Goal: Task Accomplishment & Management: Manage account settings

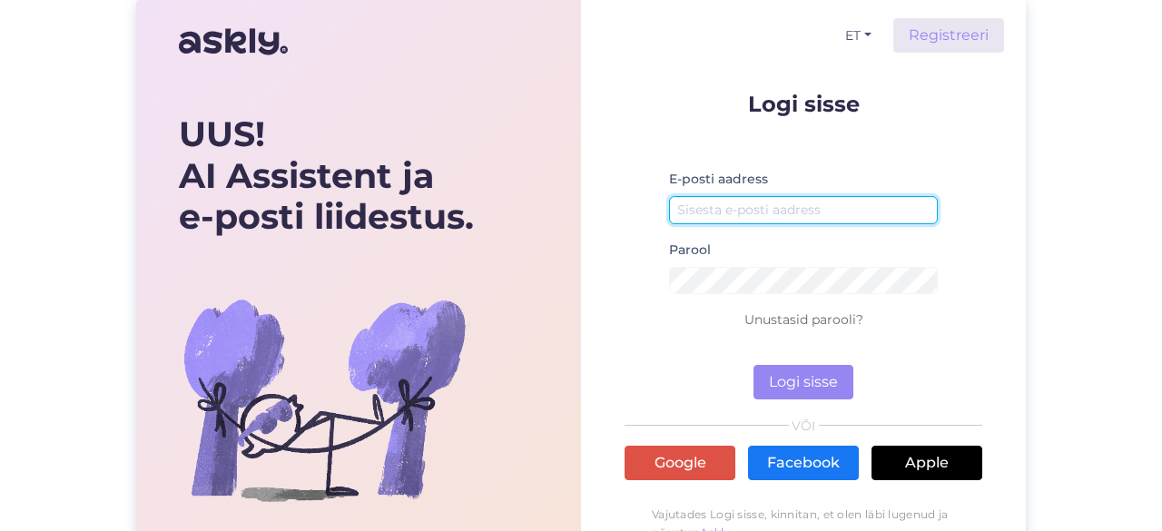
click at [773, 211] on input "email" at bounding box center [803, 210] width 269 height 28
type input "[EMAIL_ADDRESS][DOMAIN_NAME]"
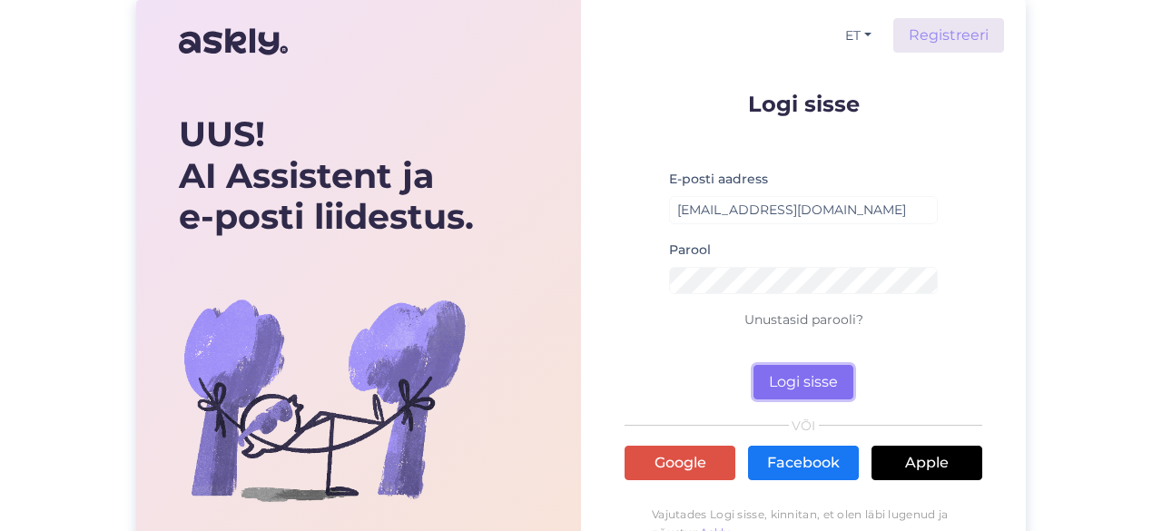
click at [813, 382] on button "Logi sisse" at bounding box center [803, 382] width 100 height 34
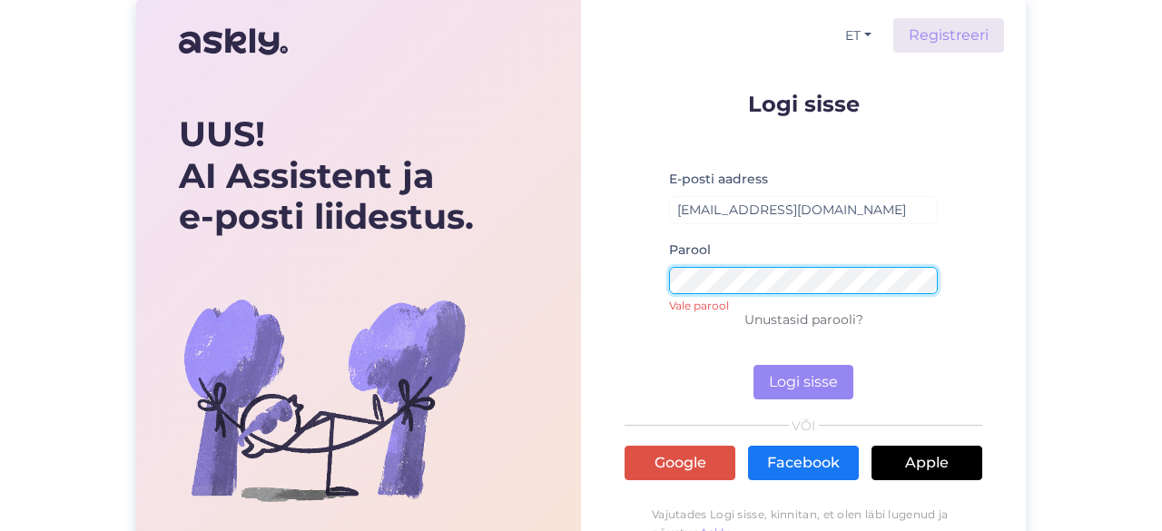
click at [753, 365] on button "Logi sisse" at bounding box center [803, 382] width 100 height 34
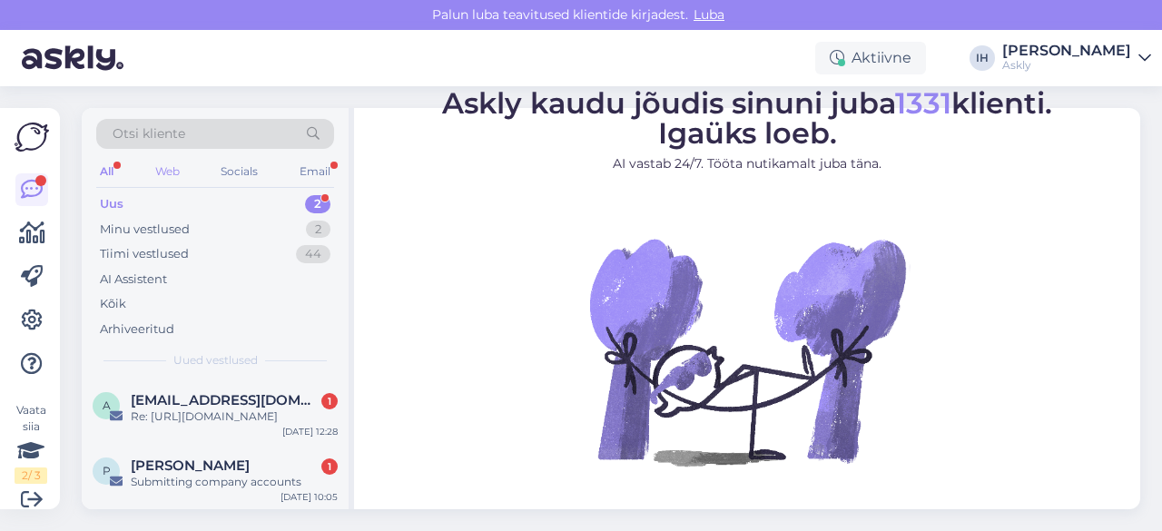
click at [163, 166] on div "Web" at bounding box center [168, 172] width 32 height 24
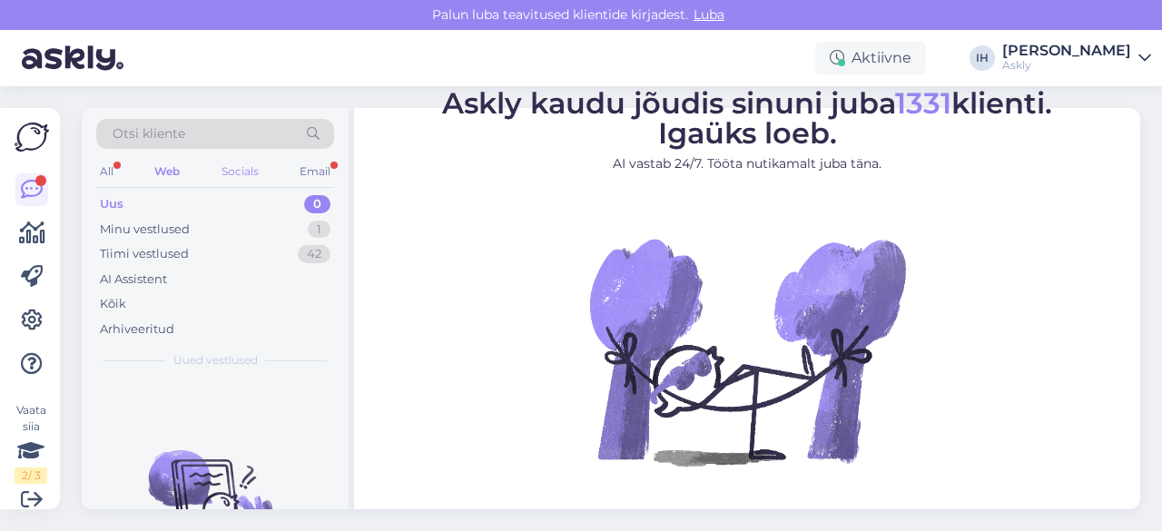
click at [252, 172] on div "Socials" at bounding box center [240, 172] width 44 height 24
click at [311, 168] on div "Email" at bounding box center [315, 172] width 38 height 24
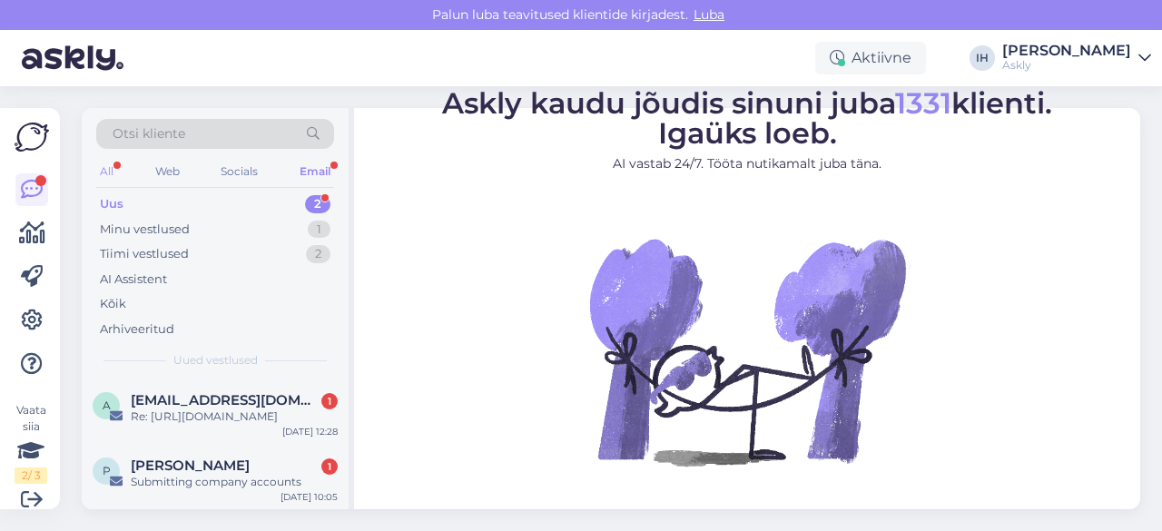
click at [109, 164] on div "All" at bounding box center [106, 172] width 21 height 24
click at [34, 319] on icon at bounding box center [32, 320] width 22 height 22
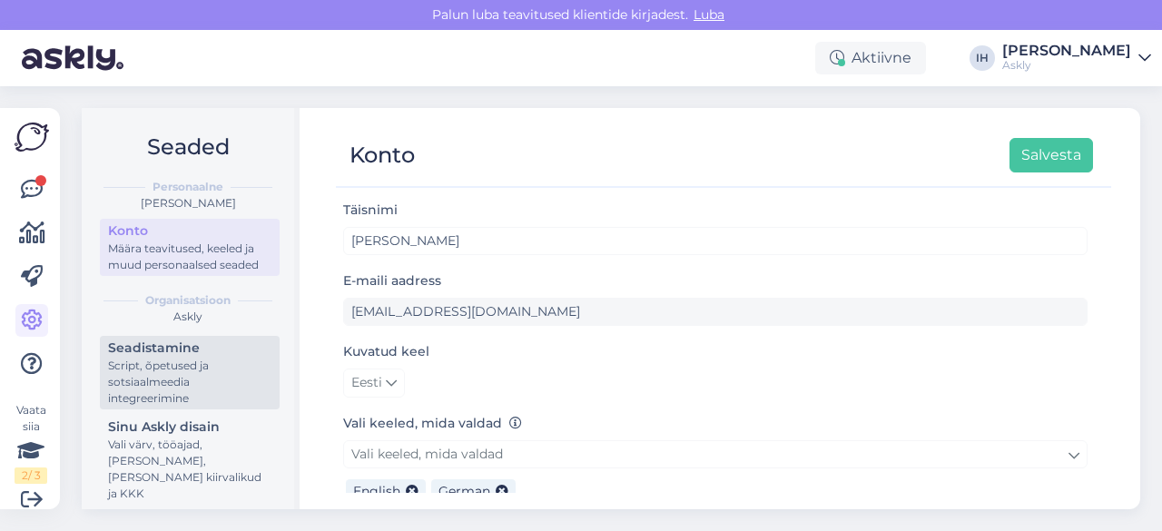
click at [140, 375] on div "Script, õpetused ja sotsiaalmeedia integreerimine" at bounding box center [189, 382] width 163 height 49
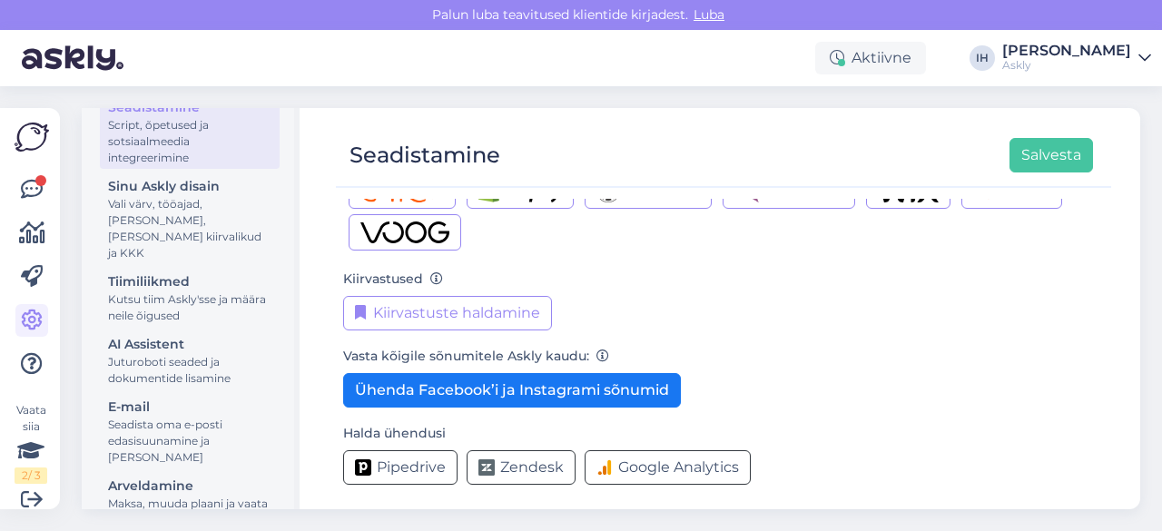
scroll to position [276, 0]
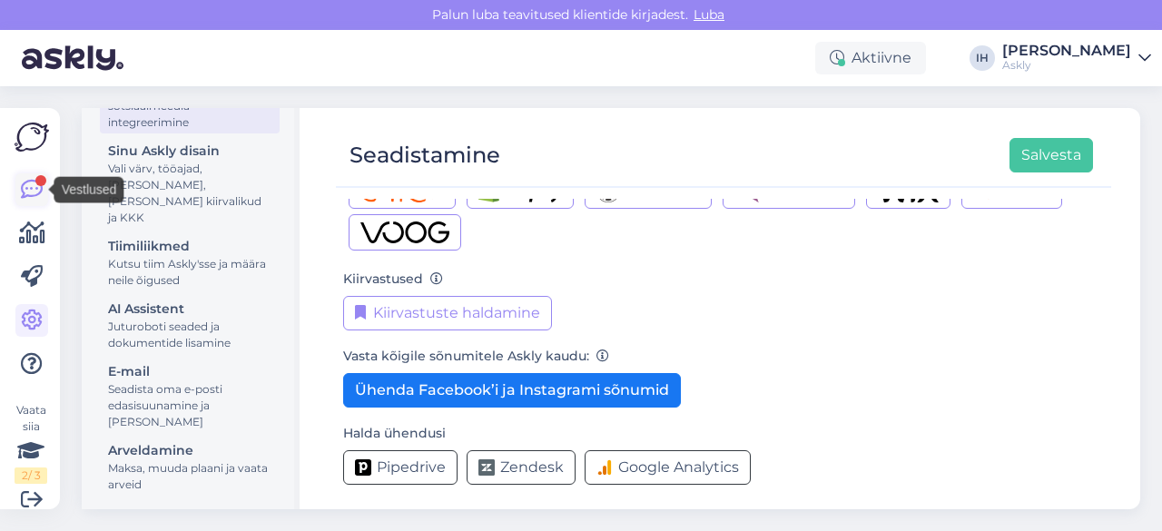
click at [38, 195] on icon at bounding box center [32, 190] width 22 height 22
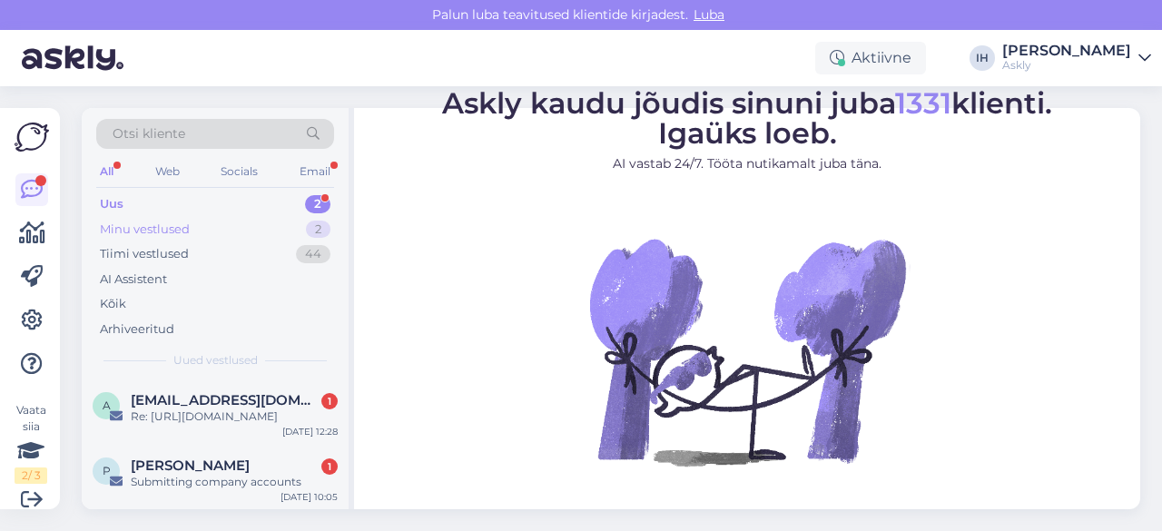
click at [241, 217] on div "Minu vestlused 2" at bounding box center [215, 229] width 238 height 25
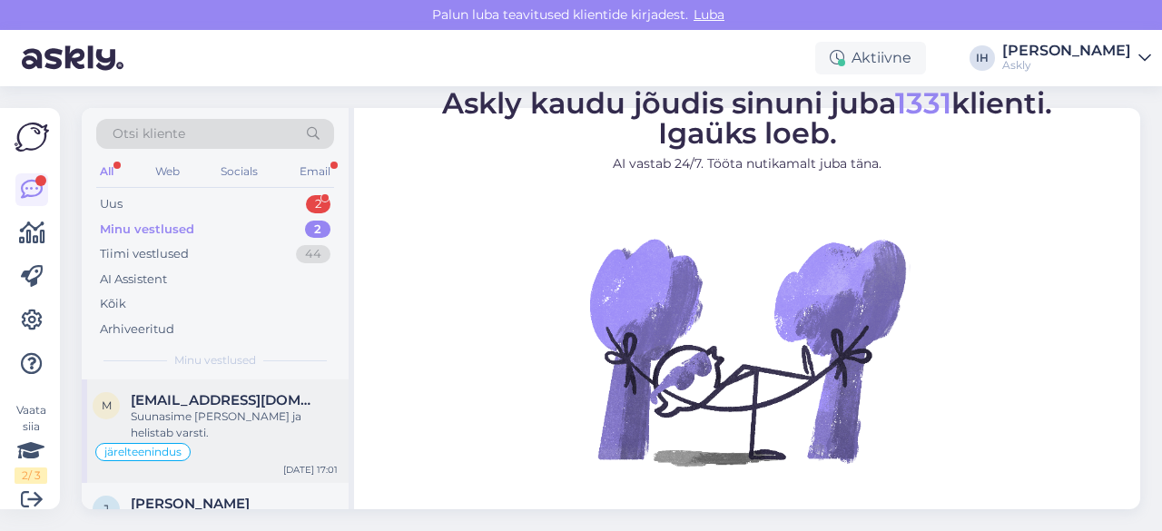
click at [290, 392] on span "[EMAIL_ADDRESS][DOMAIN_NAME]" at bounding box center [225, 400] width 189 height 16
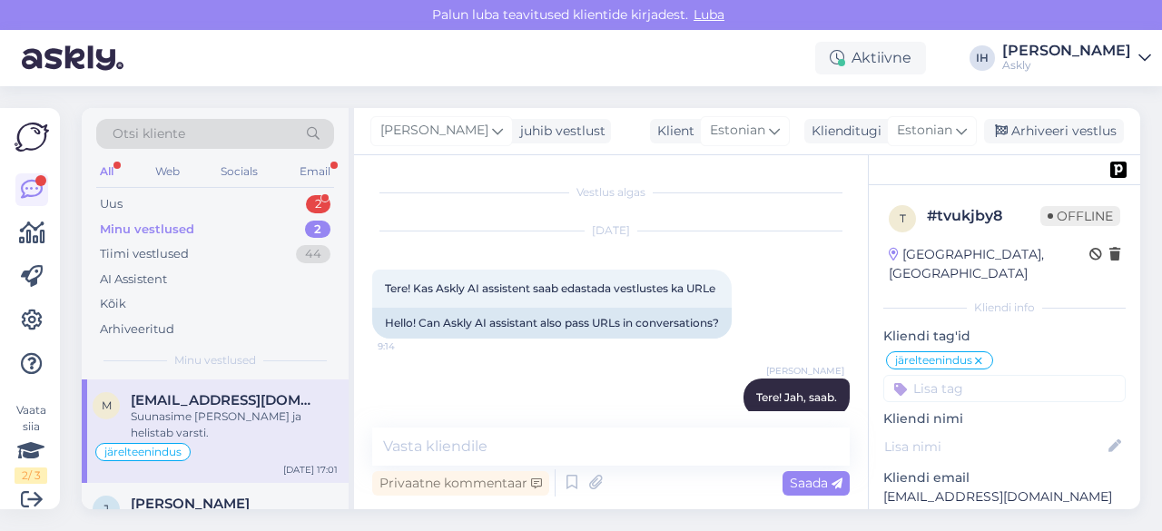
scroll to position [4785, 0]
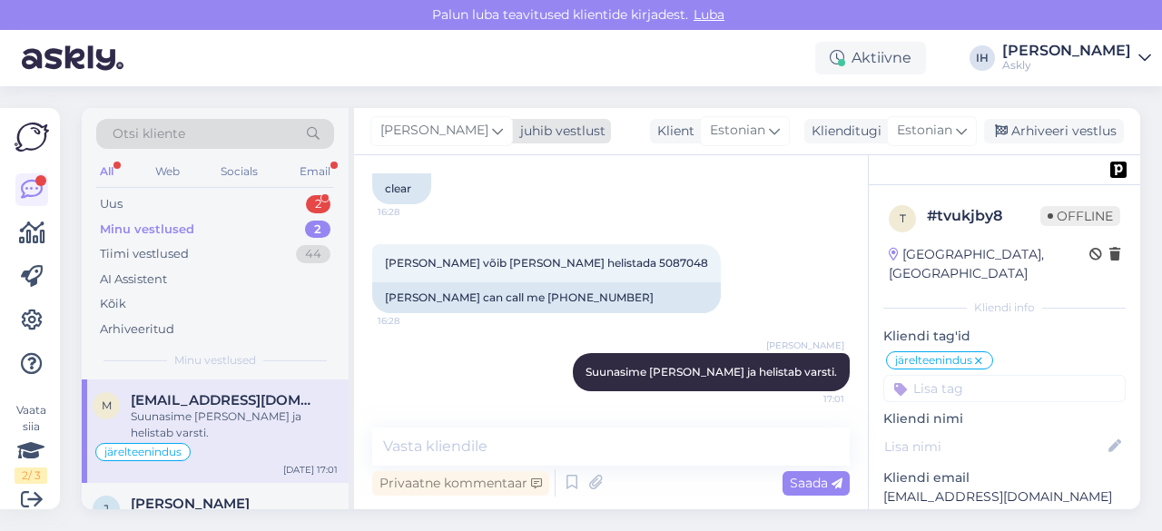
click at [463, 127] on div "[PERSON_NAME]" at bounding box center [441, 130] width 142 height 29
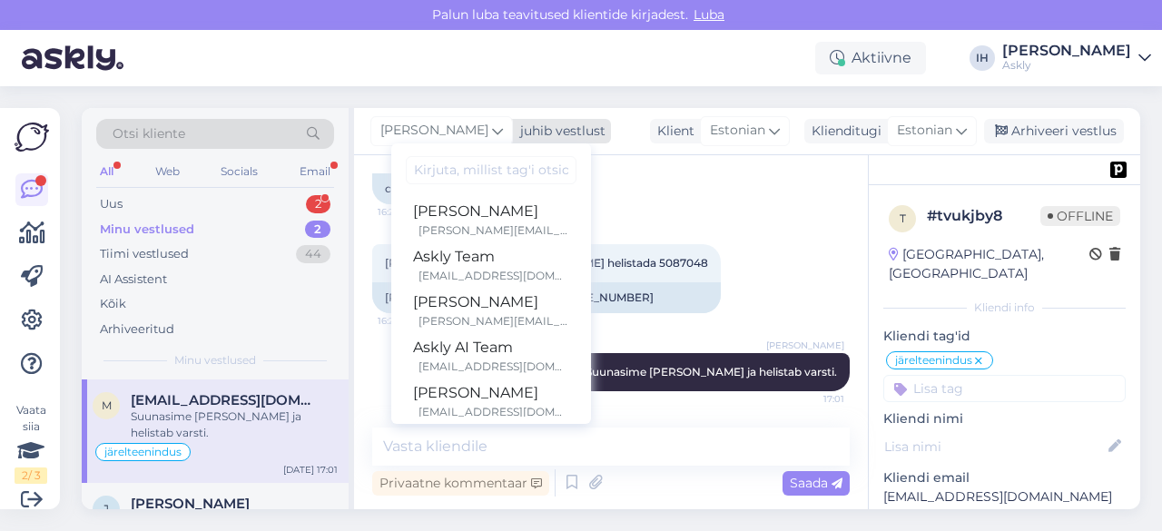
click at [463, 127] on div "[PERSON_NAME]" at bounding box center [441, 130] width 142 height 29
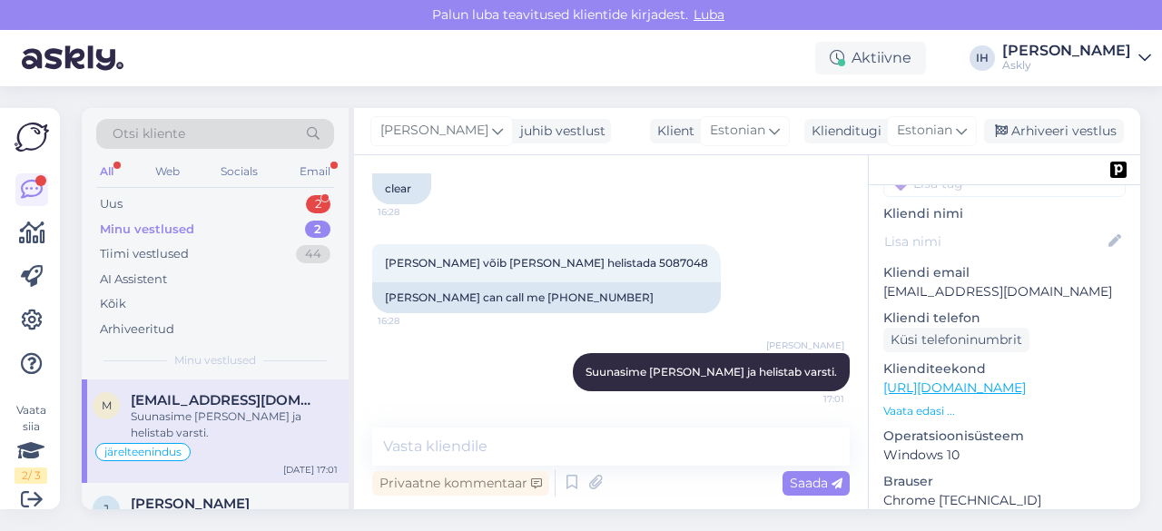
scroll to position [221, 0]
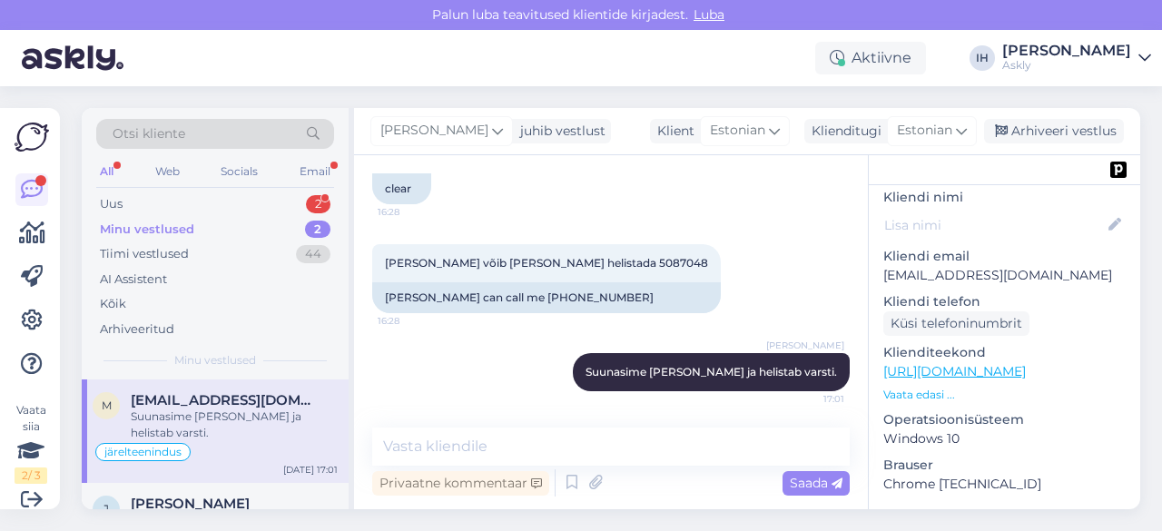
click at [927, 387] on p "Vaata edasi ..." at bounding box center [1004, 395] width 242 height 16
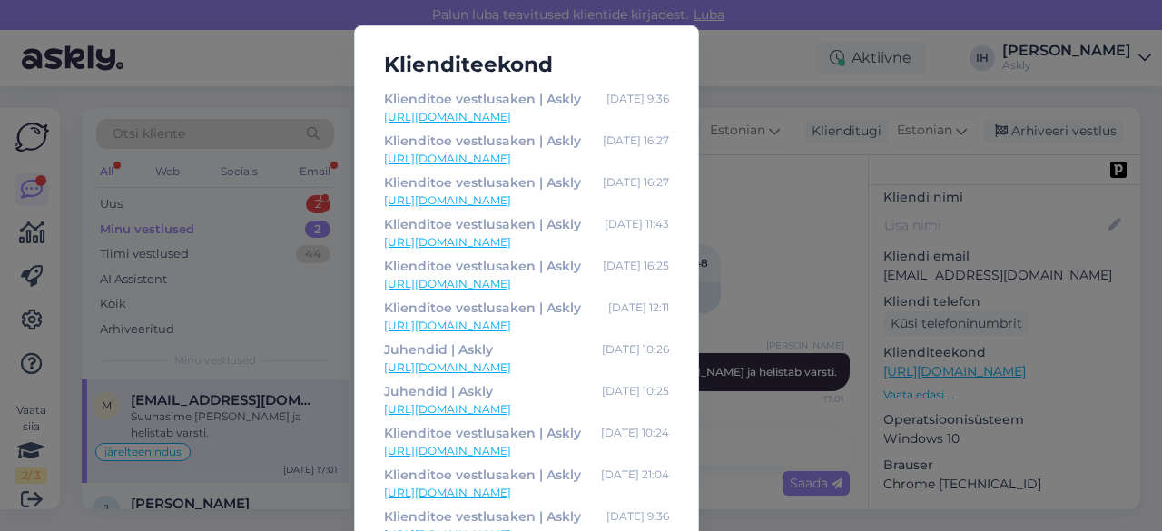
click at [744, 65] on div "Klienditeekond Klienditoe vestlusaken | Askly [DATE] 9:36 [URL][DOMAIN_NAME] Kl…" at bounding box center [581, 265] width 1162 height 531
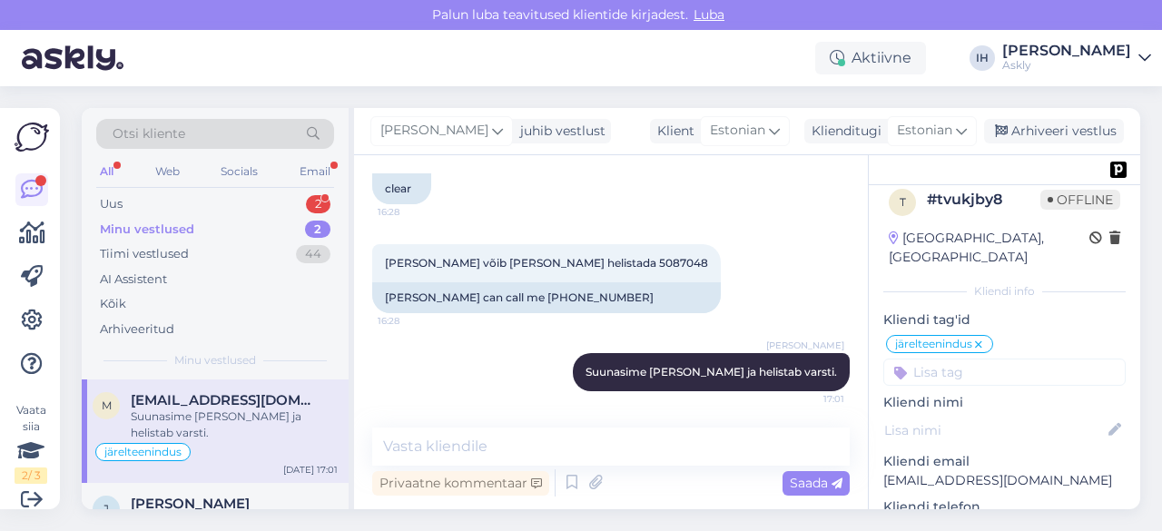
scroll to position [0, 0]
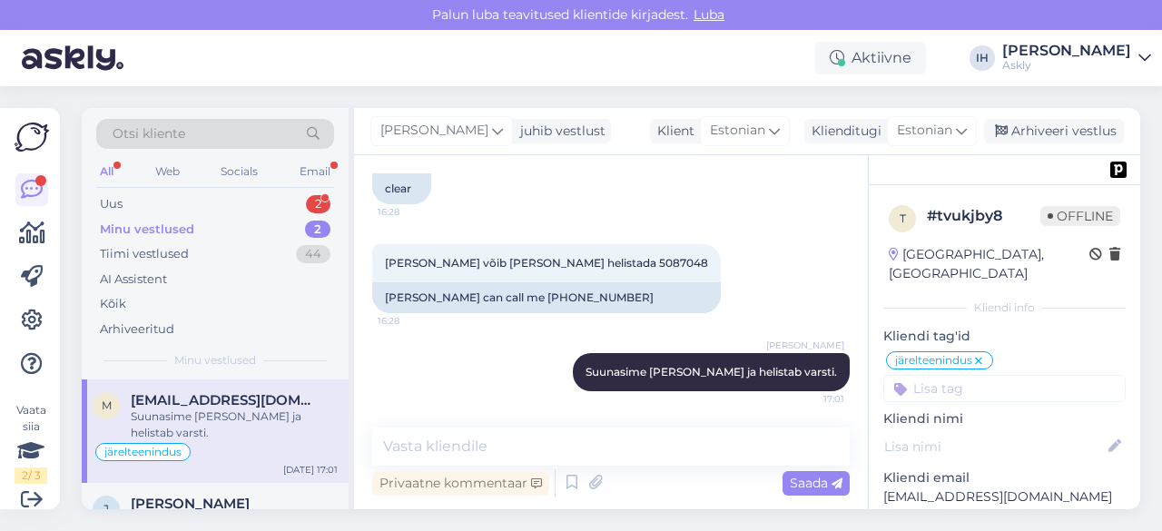
click at [942, 375] on input at bounding box center [1004, 388] width 242 height 27
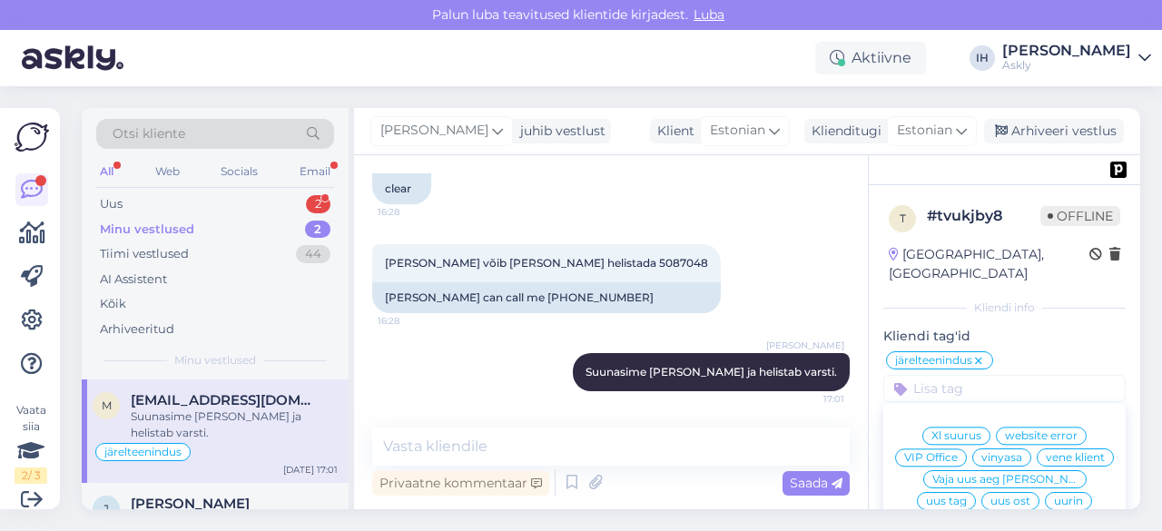
click at [944, 375] on input at bounding box center [1004, 388] width 242 height 27
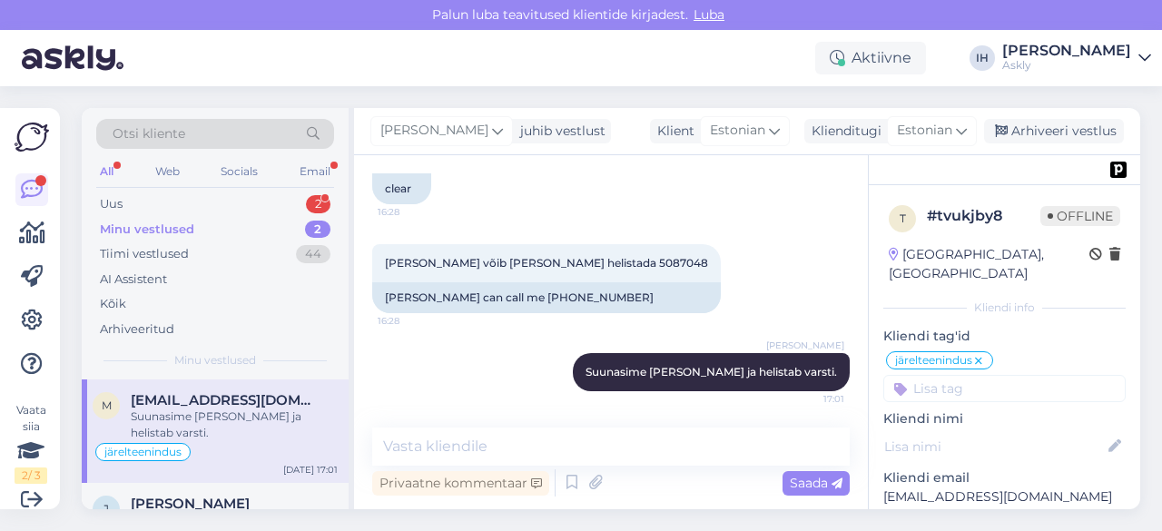
click at [253, 130] on div "Otsi kliente" at bounding box center [215, 134] width 238 height 30
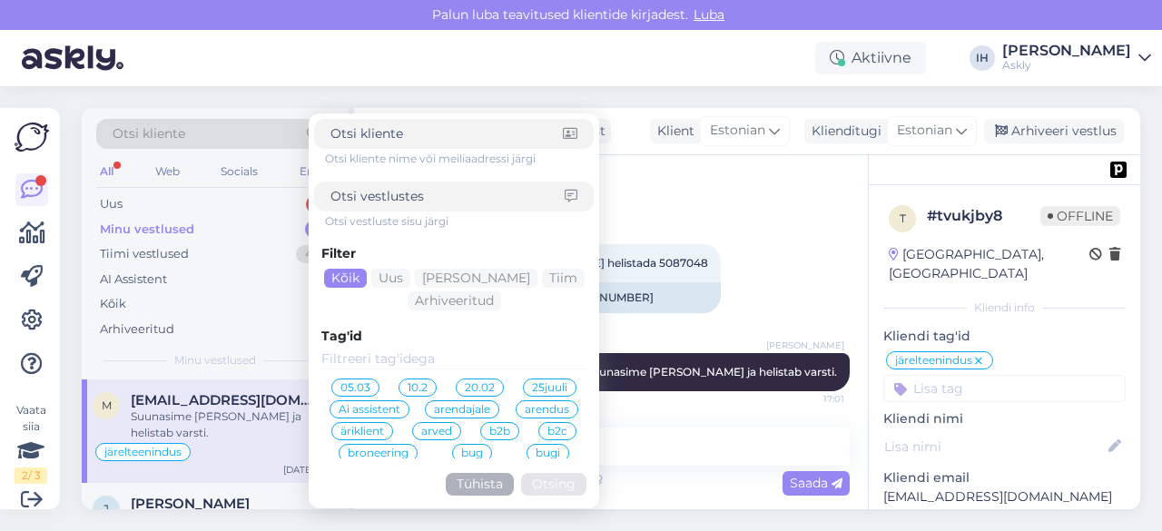
click at [253, 130] on div "Otsi kliente" at bounding box center [215, 134] width 238 height 30
click at [21, 329] on icon at bounding box center [32, 320] width 22 height 22
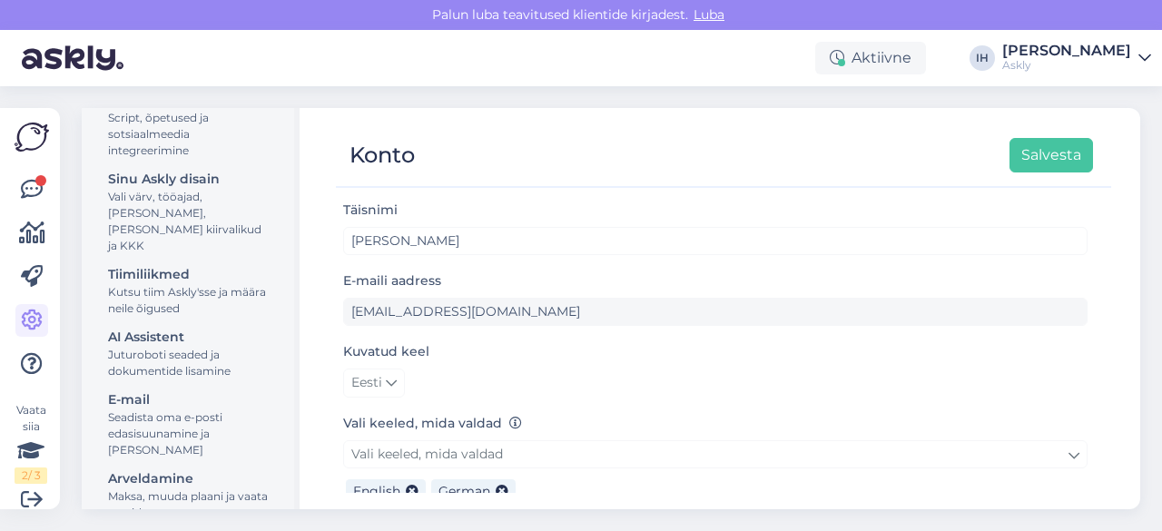
scroll to position [263, 0]
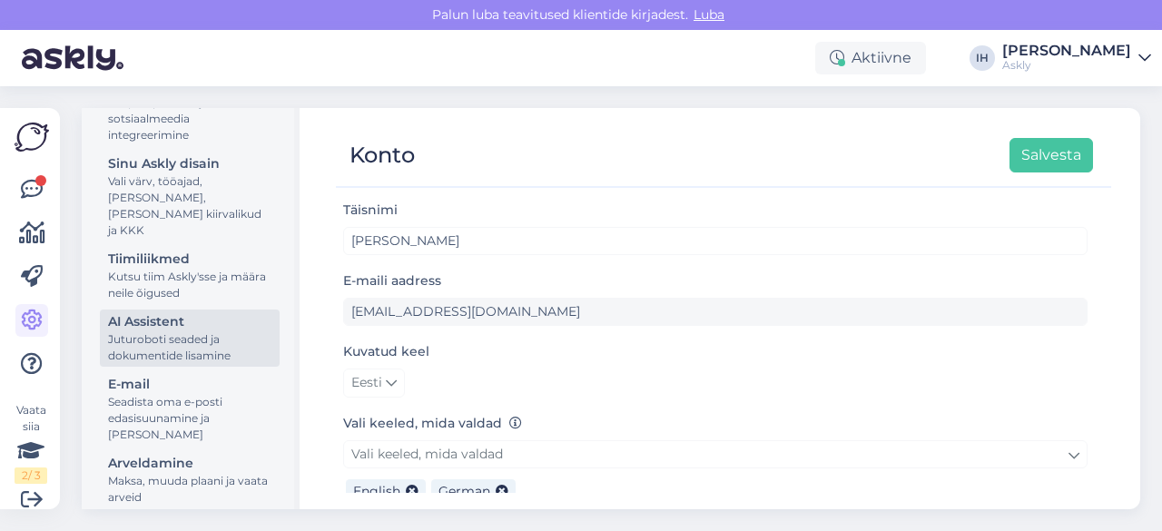
click at [148, 333] on div "Juturoboti seaded ja dokumentide lisamine" at bounding box center [189, 347] width 163 height 33
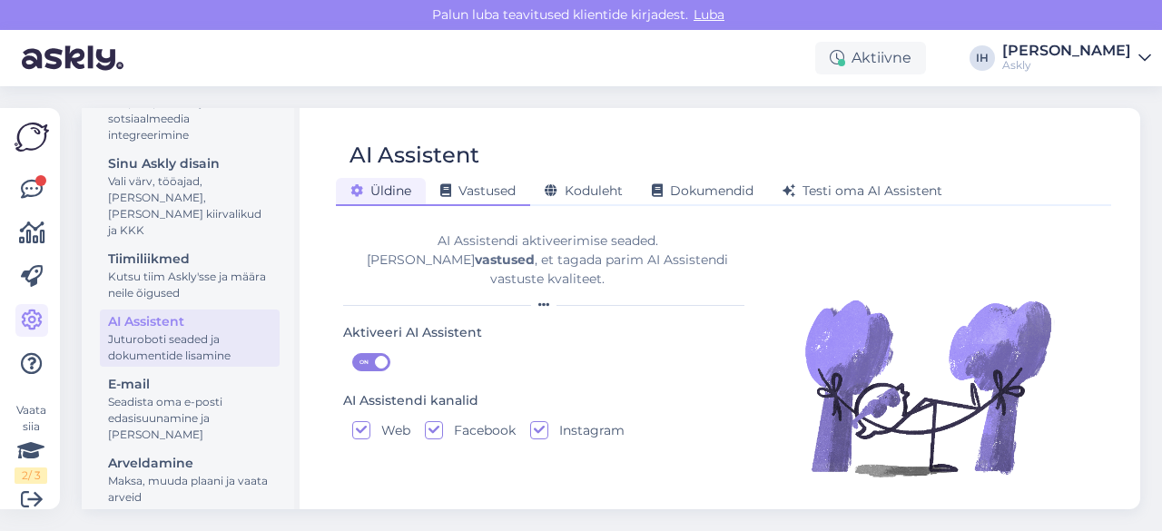
click at [512, 193] on span "Vastused" at bounding box center [477, 190] width 75 height 16
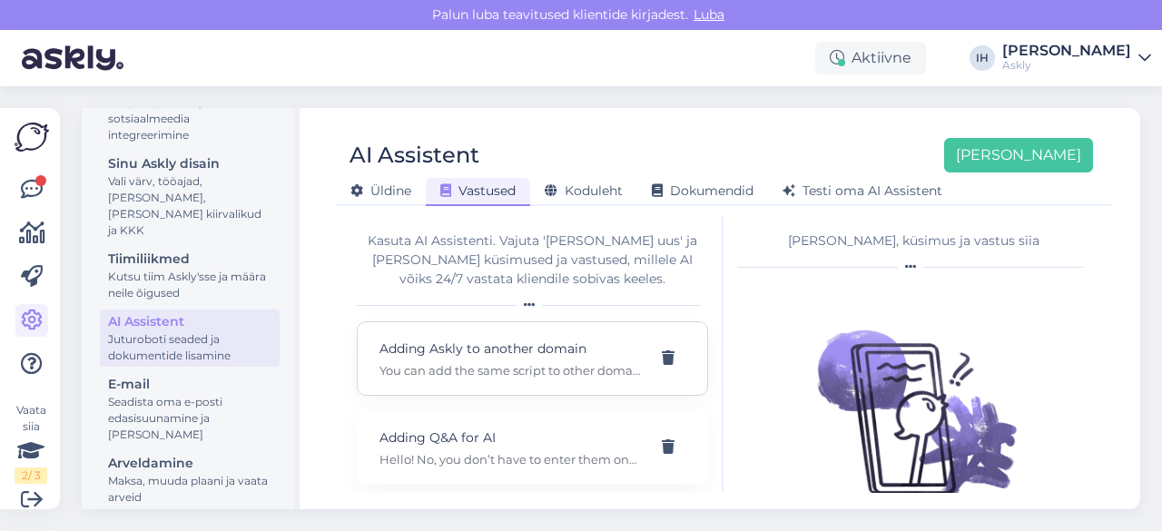
click at [551, 358] on div "Adding Askly to another domain You can add the same script to other domain or a…" at bounding box center [510, 359] width 262 height 40
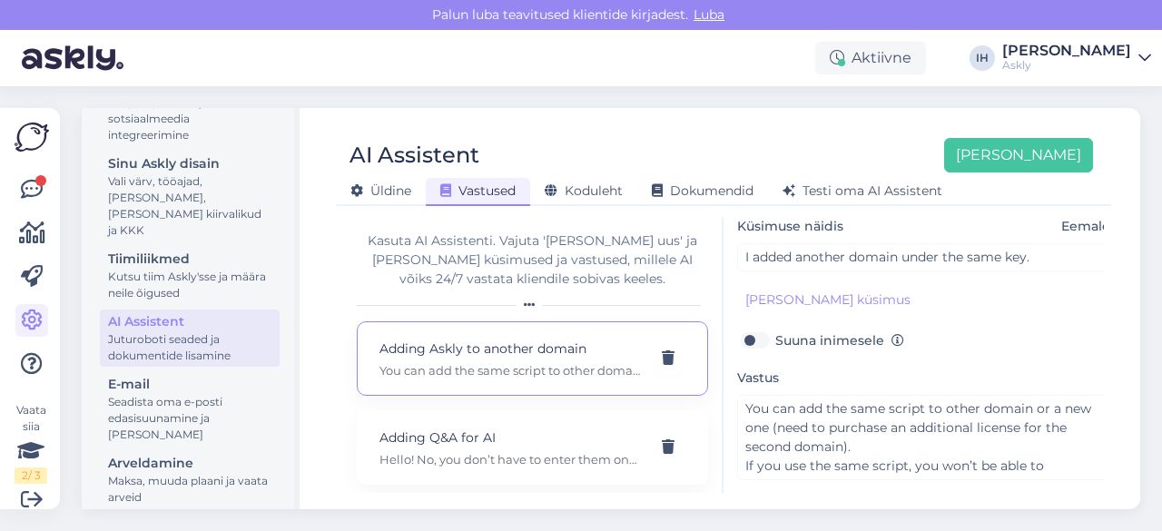
scroll to position [216, 0]
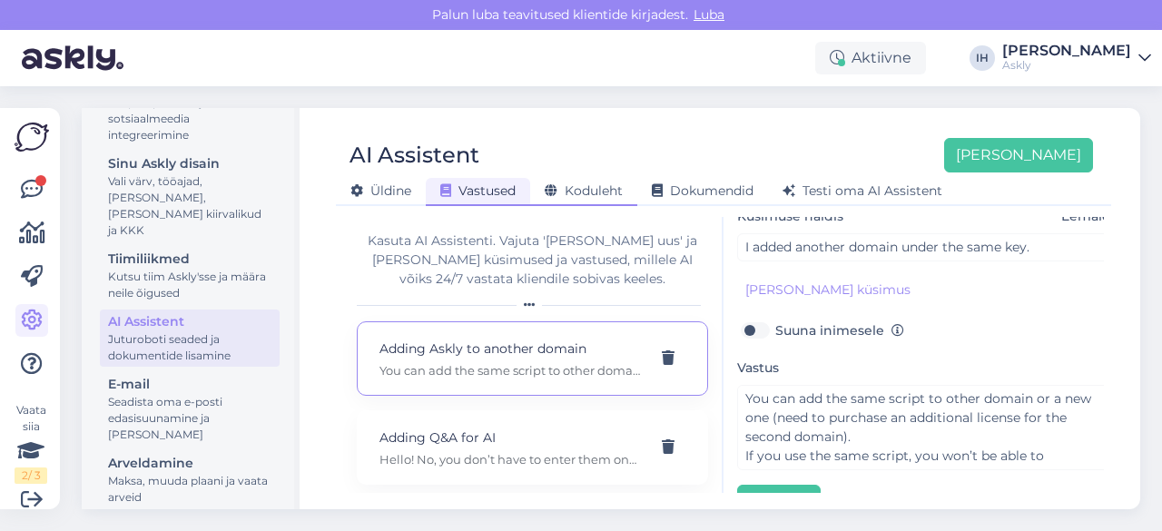
click at [580, 191] on span "Koduleht" at bounding box center [584, 190] width 78 height 16
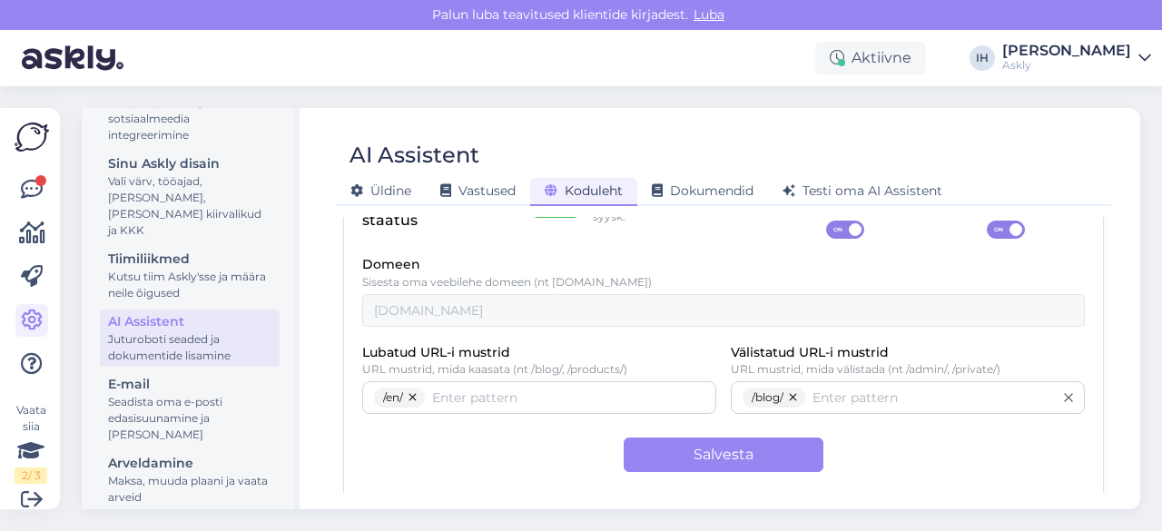
scroll to position [0, 0]
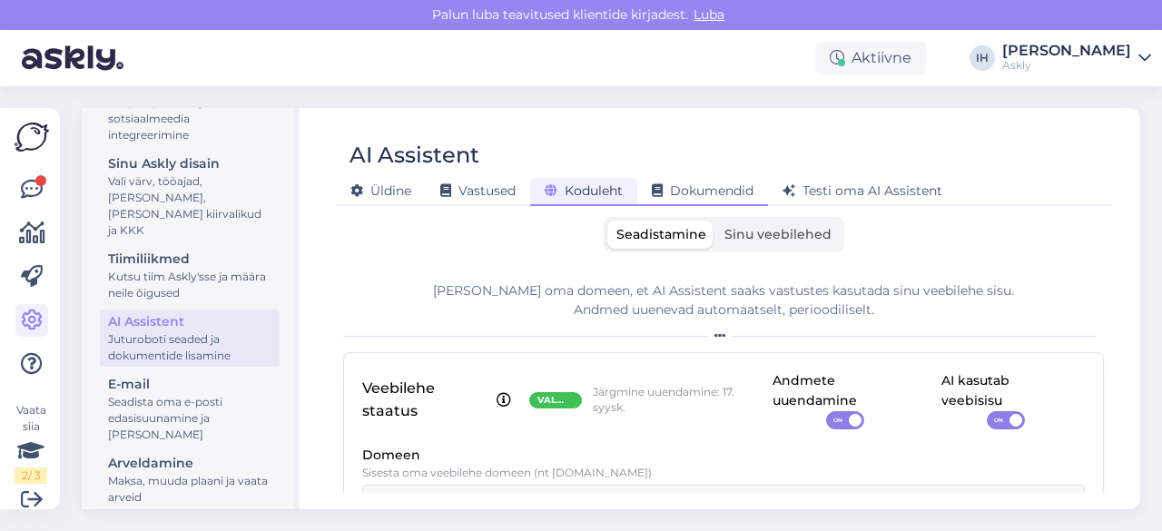
click at [715, 188] on span "Dokumendid" at bounding box center [703, 190] width 102 height 16
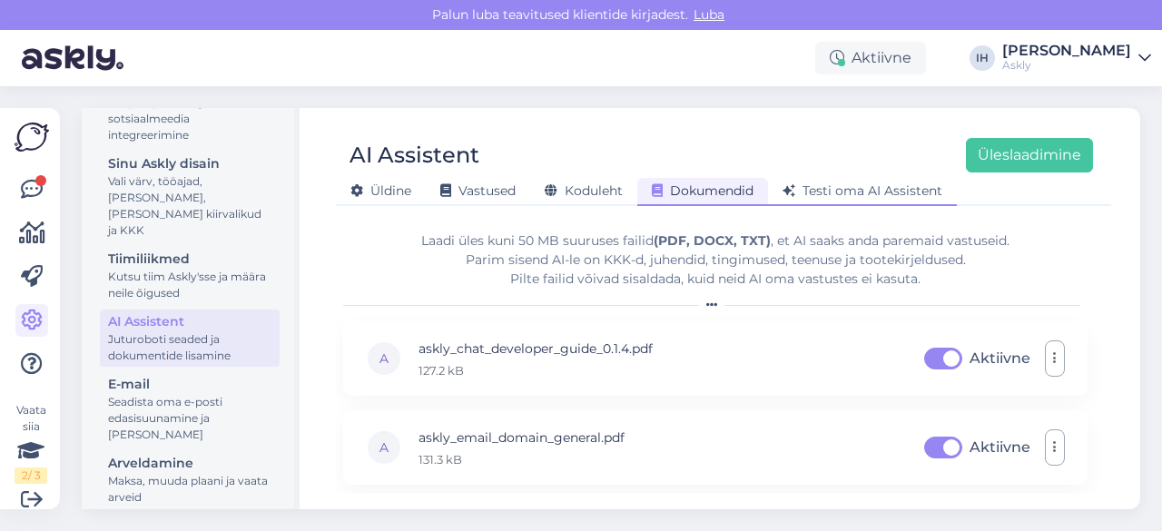
click at [860, 187] on span "Testi oma AI Assistent" at bounding box center [862, 190] width 160 height 16
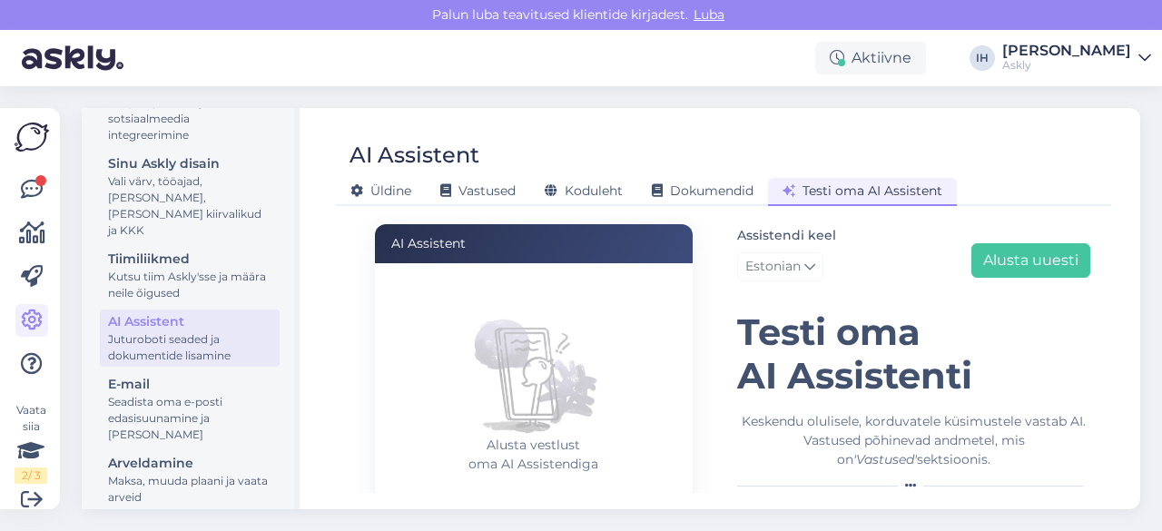
scroll to position [167, 0]
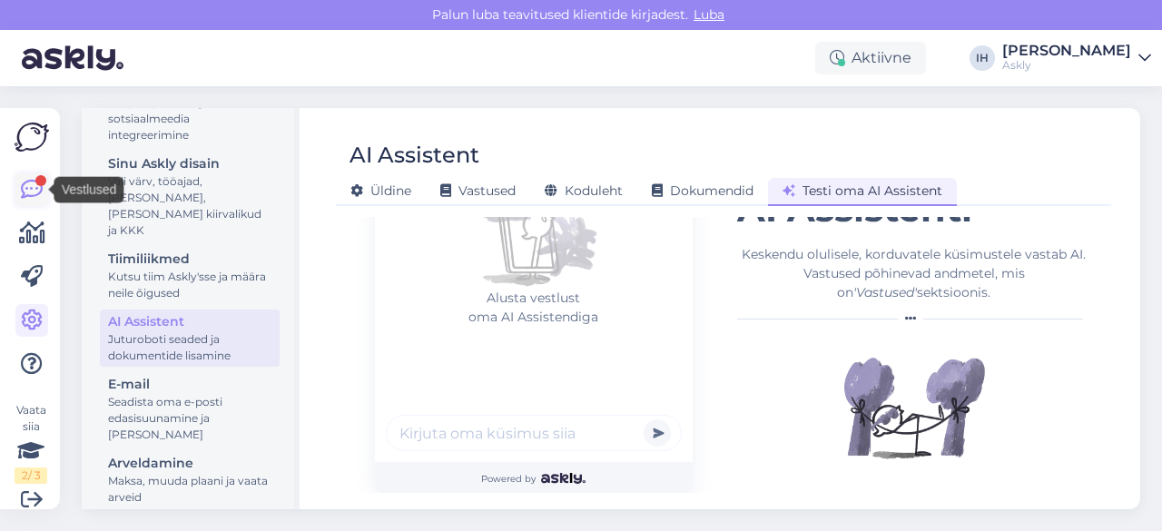
click at [34, 176] on link at bounding box center [31, 189] width 33 height 33
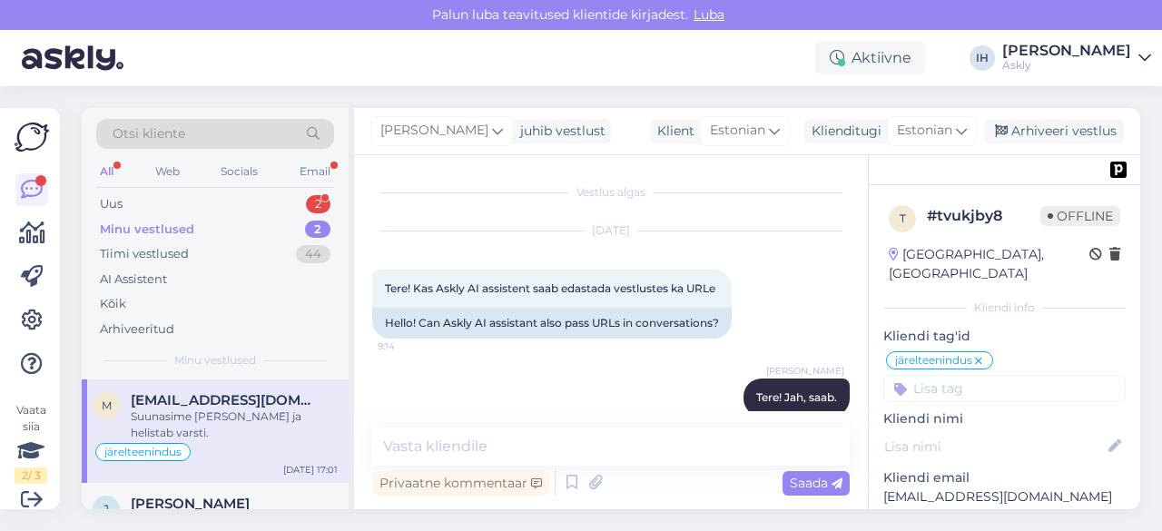
scroll to position [4785, 0]
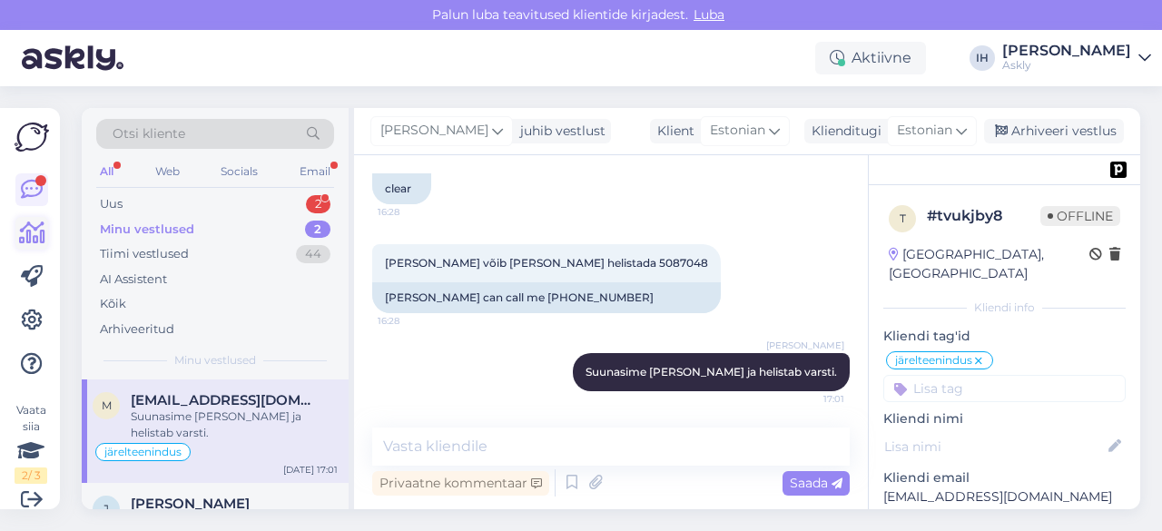
click at [17, 230] on link at bounding box center [31, 233] width 33 height 33
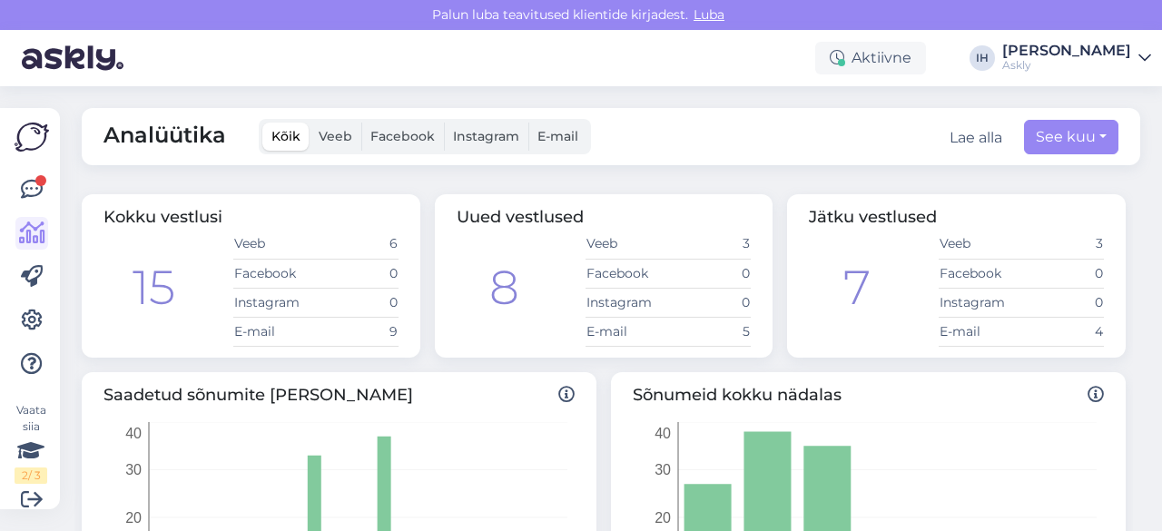
click at [1143, 58] on icon at bounding box center [1144, 58] width 13 height 15
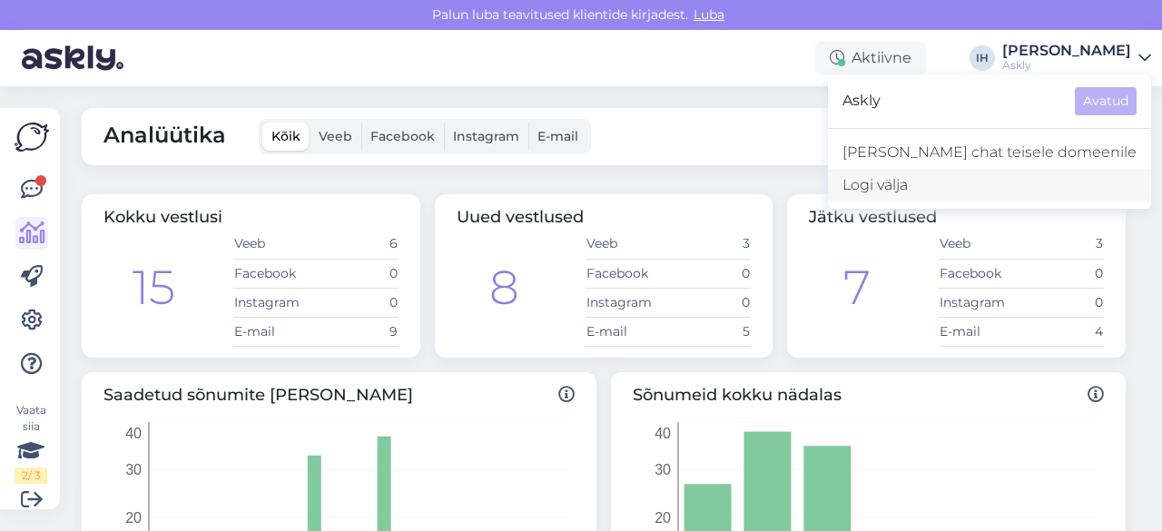
click at [1024, 188] on div "Logi välja" at bounding box center [989, 185] width 323 height 33
